Goal: Task Accomplishment & Management: Use online tool/utility

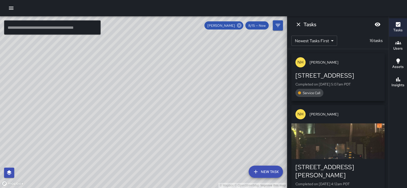
click at [237, 26] on icon at bounding box center [239, 25] width 5 height 5
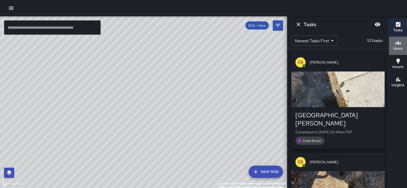
click at [402, 45] on div "Users" at bounding box center [397, 46] width 9 height 12
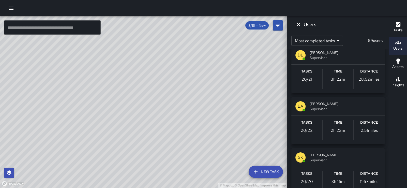
scroll to position [486, 0]
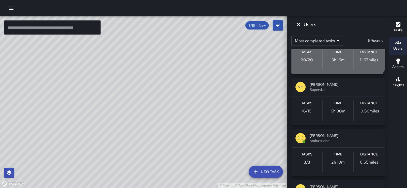
click at [327, 41] on span "Supervisor" at bounding box center [345, 38] width 71 height 5
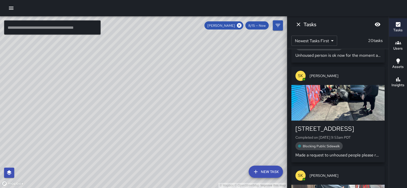
scroll to position [193, 0]
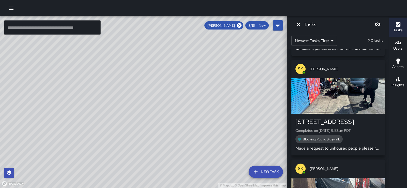
click at [333, 96] on div "button" at bounding box center [337, 96] width 93 height 36
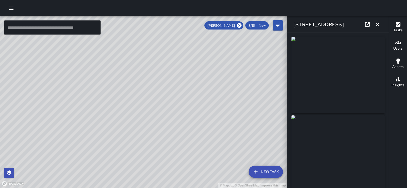
type input "**********"
click at [376, 25] on icon "button" at bounding box center [378, 25] width 4 height 4
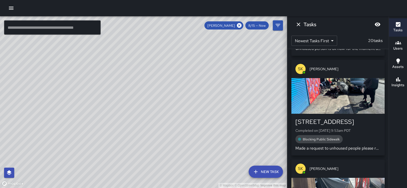
drag, startPoint x: 197, startPoint y: 92, endPoint x: 132, endPoint y: 59, distance: 72.9
click at [132, 59] on div "© Mapbox © OpenStreetMap Improve this map" at bounding box center [143, 102] width 287 height 172
drag, startPoint x: 132, startPoint y: 59, endPoint x: 61, endPoint y: 64, distance: 71.1
click at [61, 64] on div "© Mapbox © OpenStreetMap Improve this map" at bounding box center [143, 102] width 287 height 172
click at [259, 78] on div "© Mapbox © OpenStreetMap Improve this map" at bounding box center [143, 102] width 287 height 172
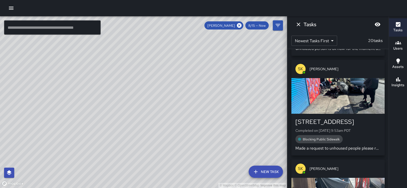
drag, startPoint x: 259, startPoint y: 78, endPoint x: 231, endPoint y: 54, distance: 36.8
click at [231, 54] on div "© Mapbox © OpenStreetMap Improve this map" at bounding box center [143, 102] width 287 height 172
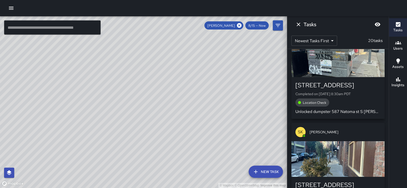
scroll to position [721, 0]
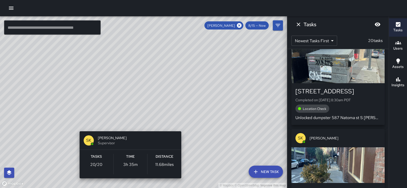
click at [133, 122] on div "© Mapbox © OpenStreetMap Improve this map SK [PERSON_NAME] Supervisor Tasks 20 …" at bounding box center [143, 102] width 287 height 172
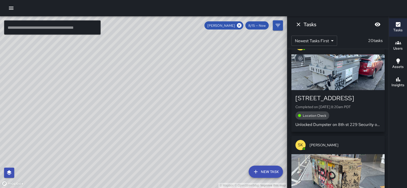
scroll to position [913, 0]
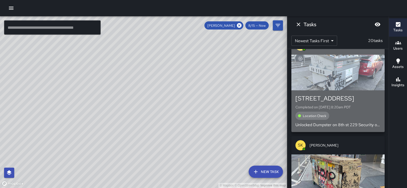
click at [337, 90] on div "button" at bounding box center [337, 73] width 93 height 36
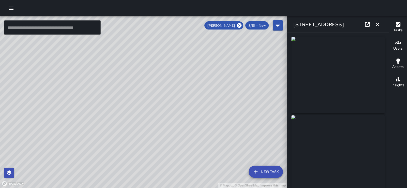
type input "**********"
click at [377, 24] on icon "button" at bounding box center [378, 25] width 4 height 4
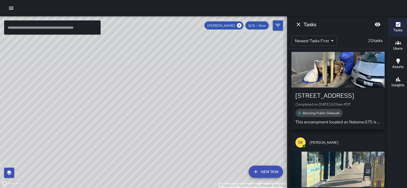
scroll to position [1219, 0]
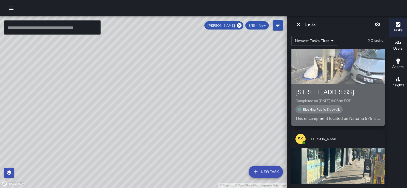
click at [339, 84] on div "button" at bounding box center [337, 66] width 93 height 36
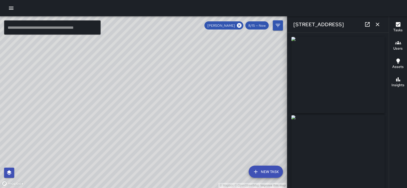
type input "**********"
drag, startPoint x: 194, startPoint y: 48, endPoint x: 132, endPoint y: 66, distance: 64.8
click at [132, 66] on div "© Mapbox © OpenStreetMap Improve this map" at bounding box center [143, 102] width 287 height 172
drag, startPoint x: 131, startPoint y: 66, endPoint x: 58, endPoint y: 70, distance: 72.5
click at [58, 70] on div "© Mapbox © OpenStreetMap Improve this map" at bounding box center [143, 102] width 287 height 172
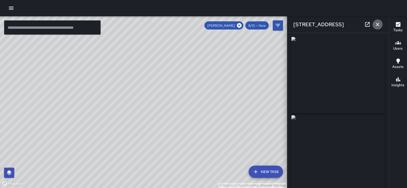
click at [375, 24] on icon "button" at bounding box center [377, 24] width 6 height 6
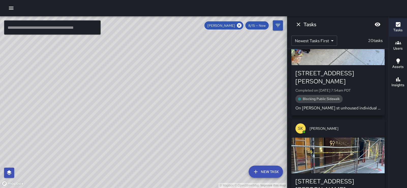
scroll to position [1441, 0]
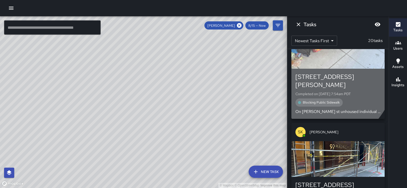
click at [307, 69] on div "button" at bounding box center [337, 51] width 93 height 36
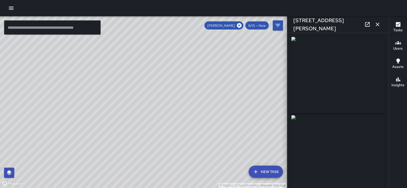
type input "**********"
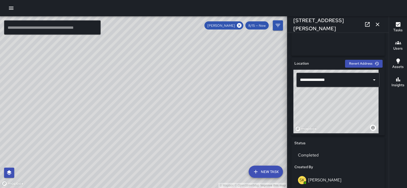
scroll to position [271, 0]
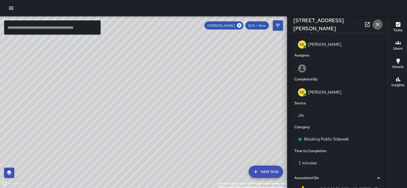
click at [377, 25] on icon "button" at bounding box center [378, 25] width 4 height 4
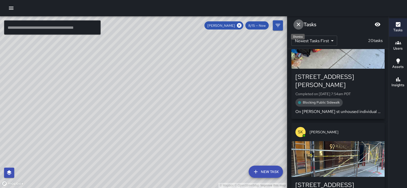
click at [299, 24] on icon "Dismiss" at bounding box center [299, 25] width 4 height 4
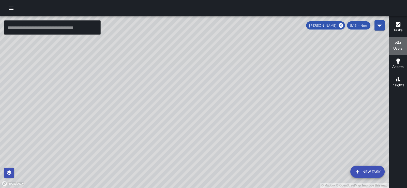
click at [398, 45] on icon "button" at bounding box center [398, 43] width 6 height 6
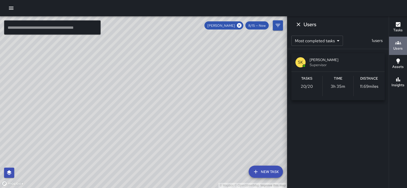
click at [398, 45] on icon "button" at bounding box center [398, 43] width 6 height 6
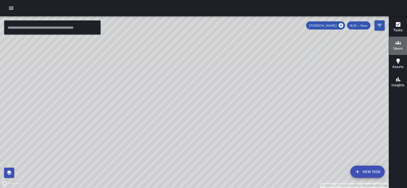
click at [398, 45] on icon "button" at bounding box center [398, 43] width 6 height 6
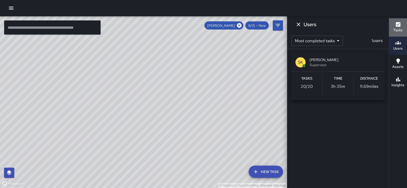
click at [399, 27] on icon "button" at bounding box center [398, 24] width 6 height 6
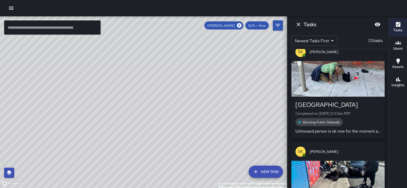
scroll to position [0, 0]
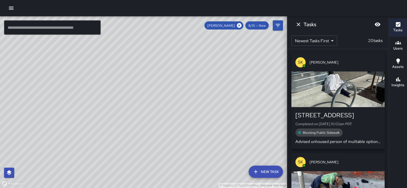
drag, startPoint x: 118, startPoint y: 113, endPoint x: 73, endPoint y: 147, distance: 56.8
click at [73, 147] on div "© Mapbox © OpenStreetMap Improve this map" at bounding box center [143, 102] width 287 height 172
drag, startPoint x: 83, startPoint y: 150, endPoint x: 16, endPoint y: 124, distance: 72.2
click at [16, 124] on div "© Mapbox © OpenStreetMap Improve this map" at bounding box center [143, 102] width 287 height 172
